Goal: Navigation & Orientation: Find specific page/section

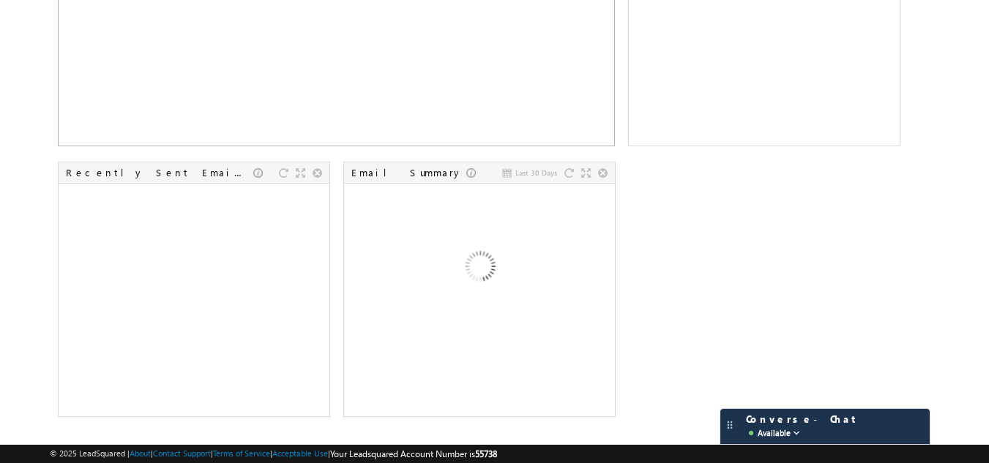
scroll to position [744, 0]
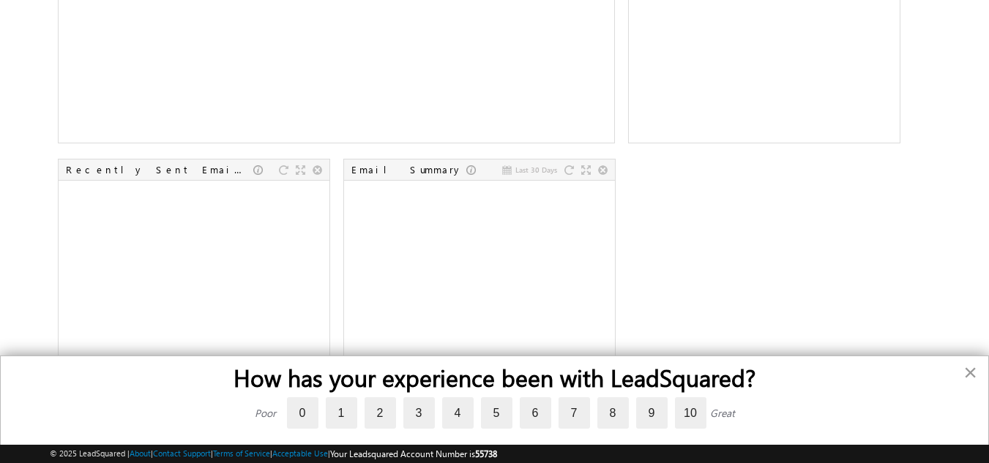
click at [968, 370] on button "×" at bounding box center [970, 372] width 14 height 23
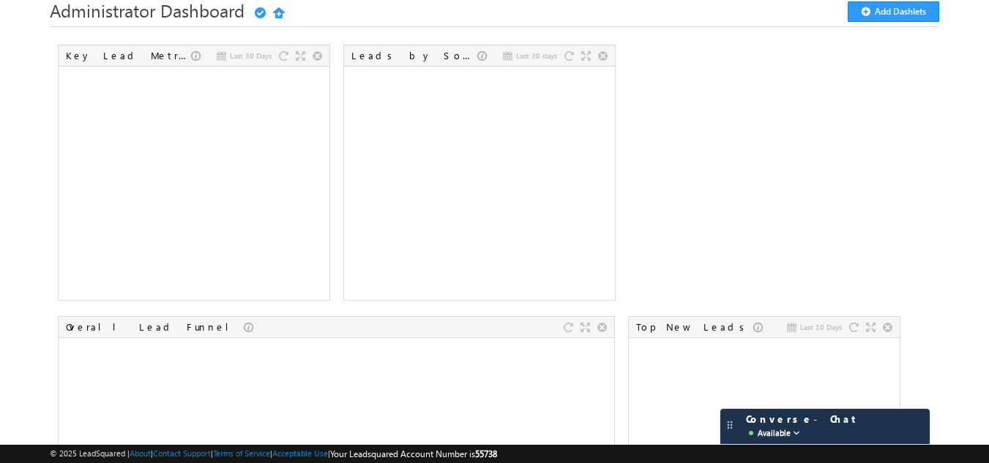
scroll to position [0, 0]
